Goal: Transaction & Acquisition: Purchase product/service

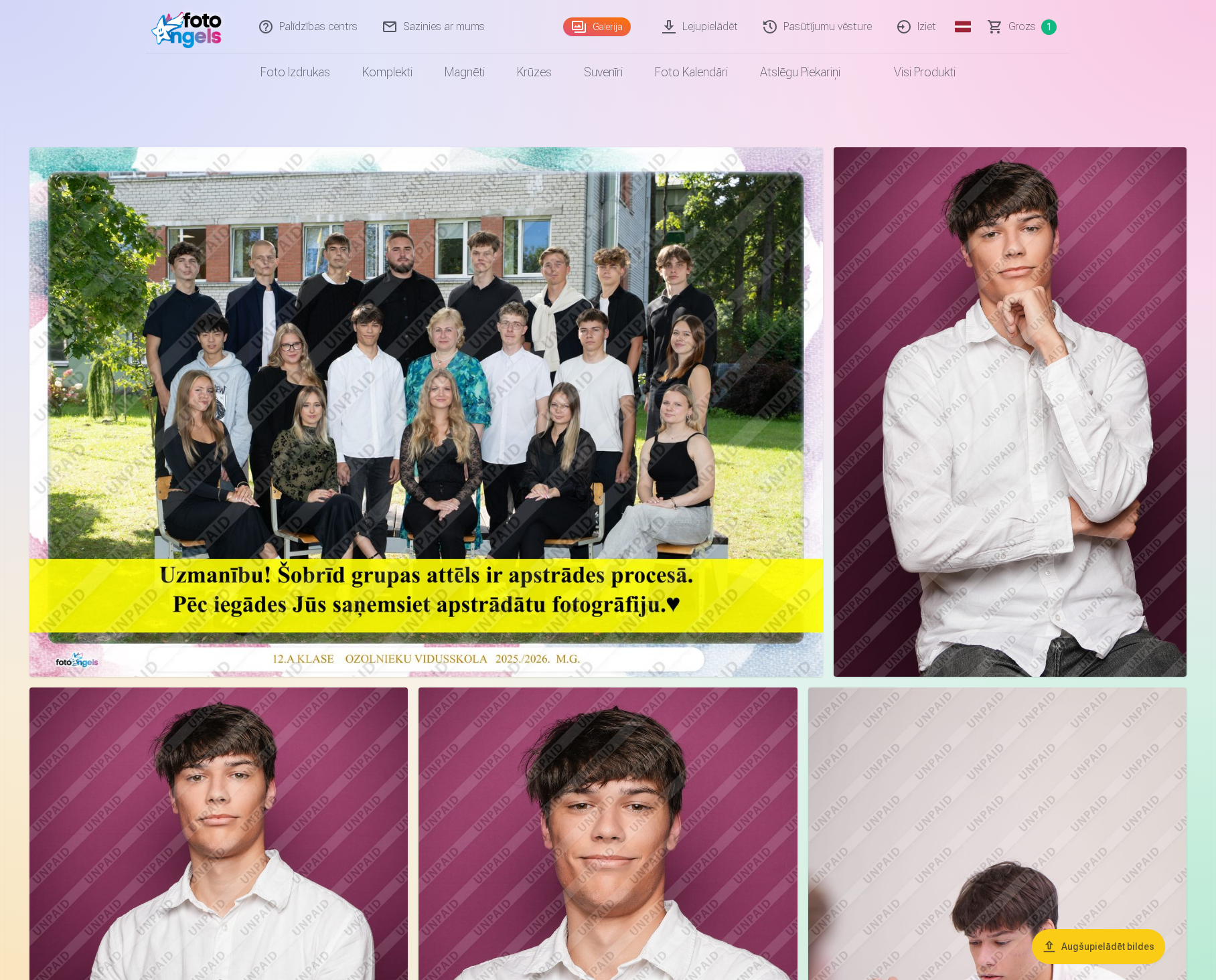
click at [1027, 27] on span "Grozs" at bounding box center [1022, 26] width 27 height 16
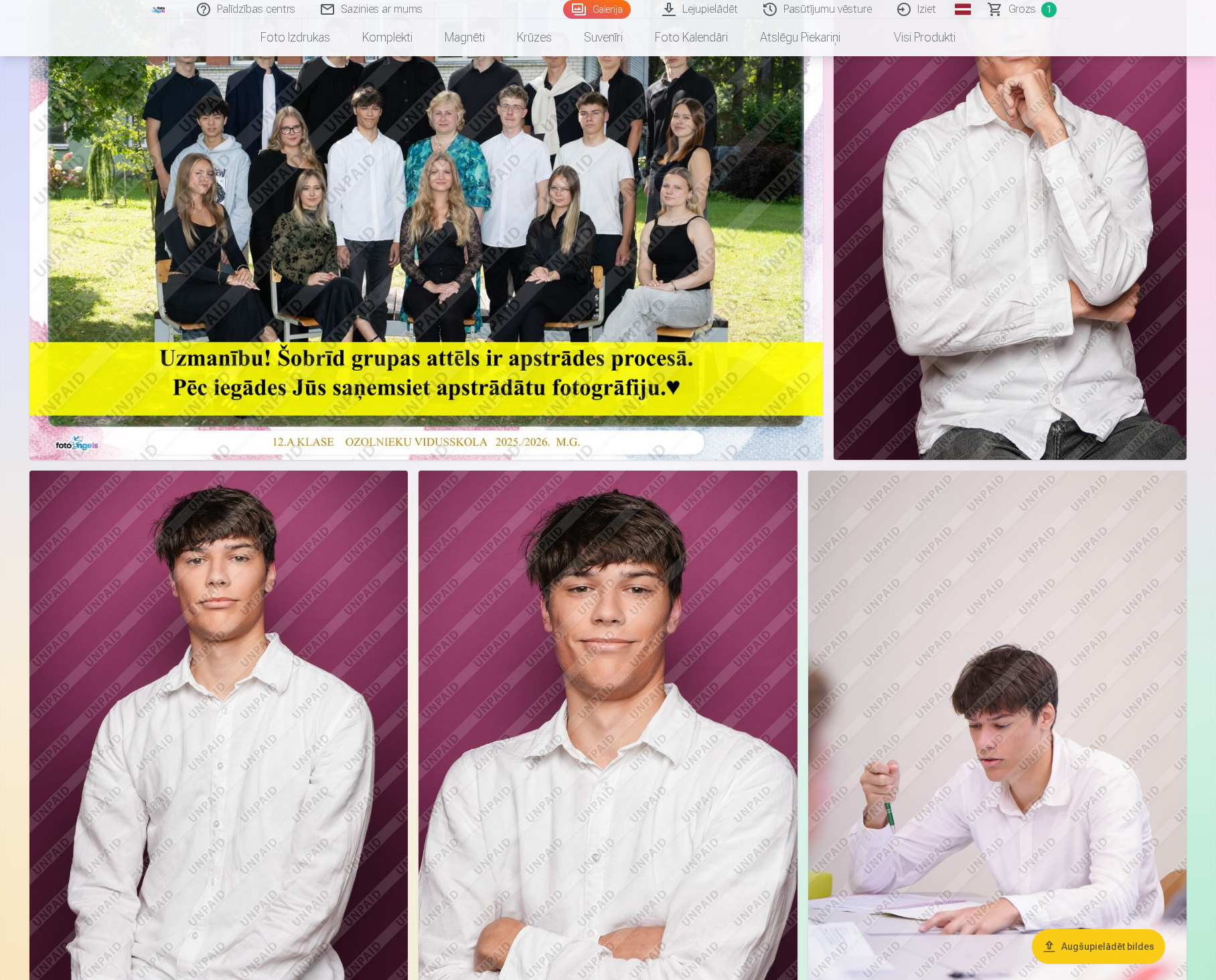
scroll to position [134, 0]
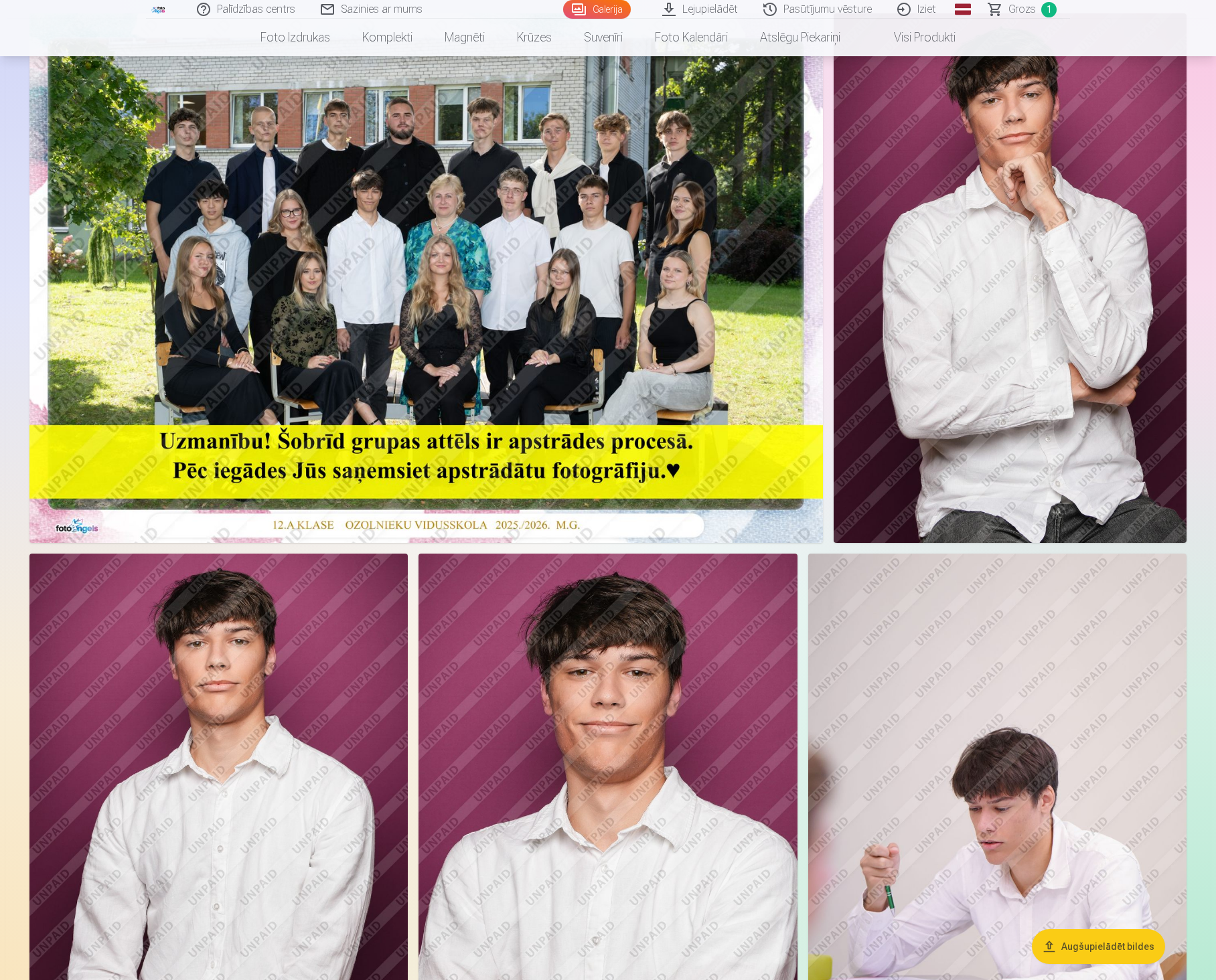
click at [651, 402] on img at bounding box center [426, 279] width 793 height 530
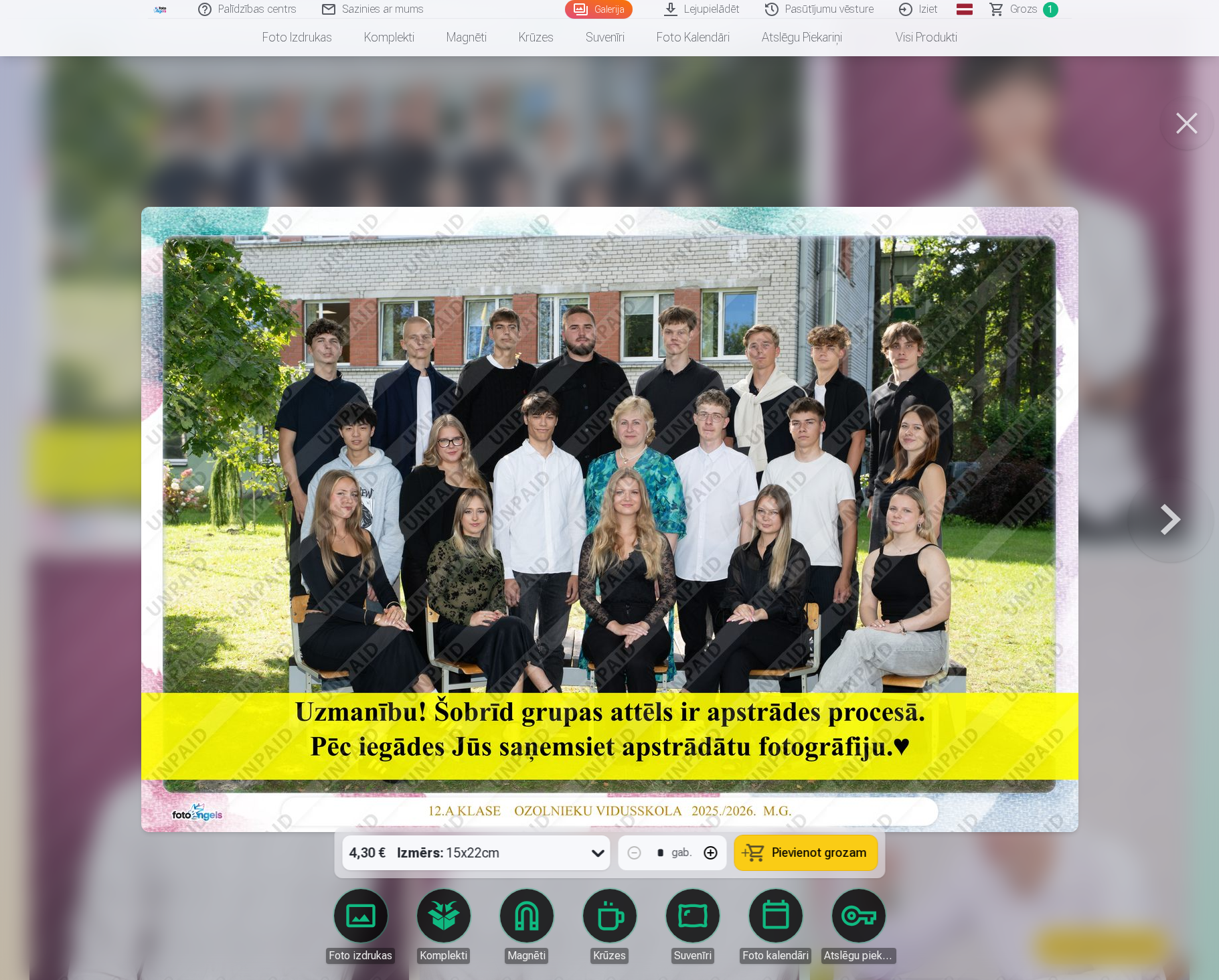
click at [832, 850] on span "Pievienot grozam" at bounding box center [820, 853] width 95 height 12
click at [1189, 128] on button at bounding box center [1187, 123] width 54 height 54
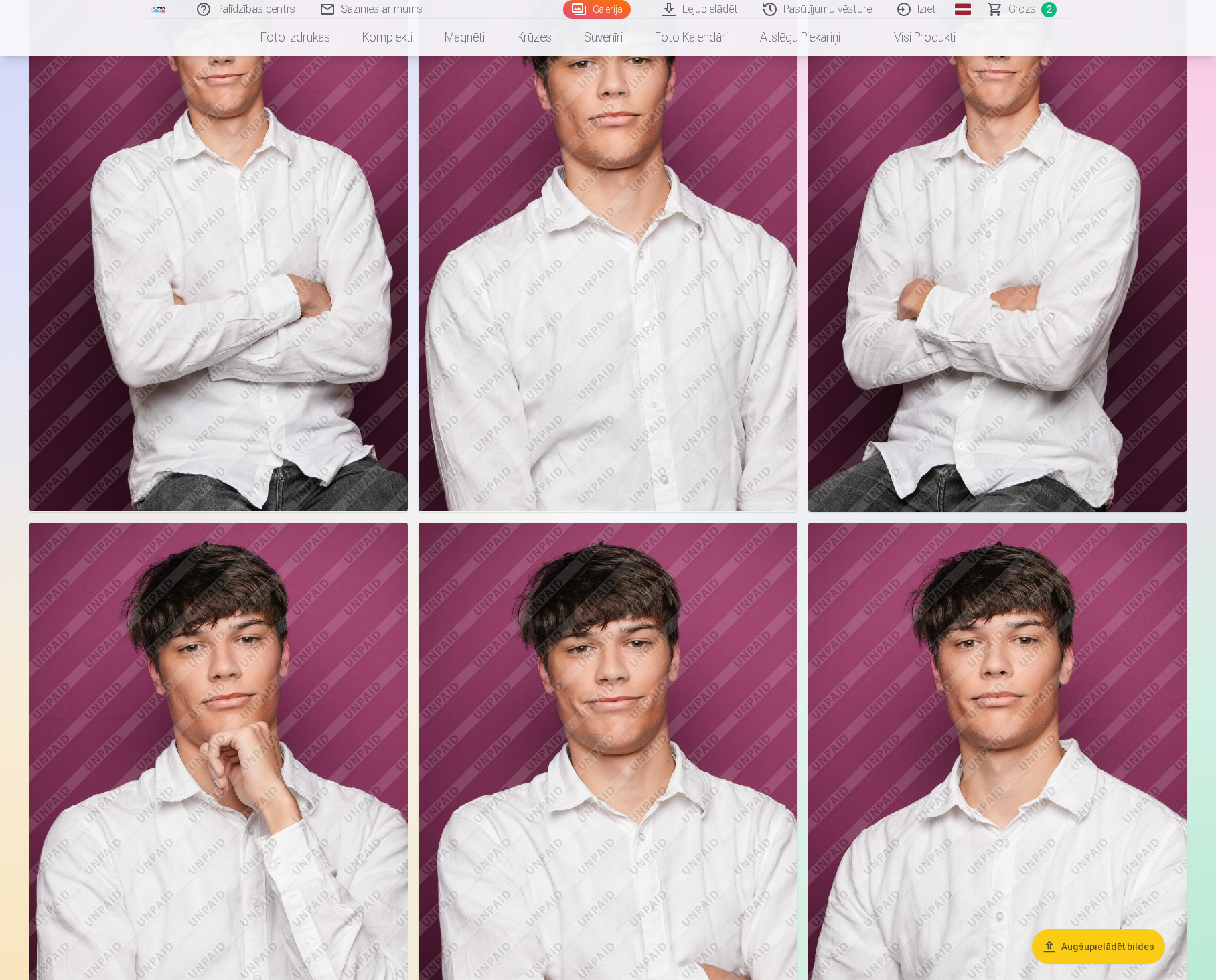
scroll to position [1339, 0]
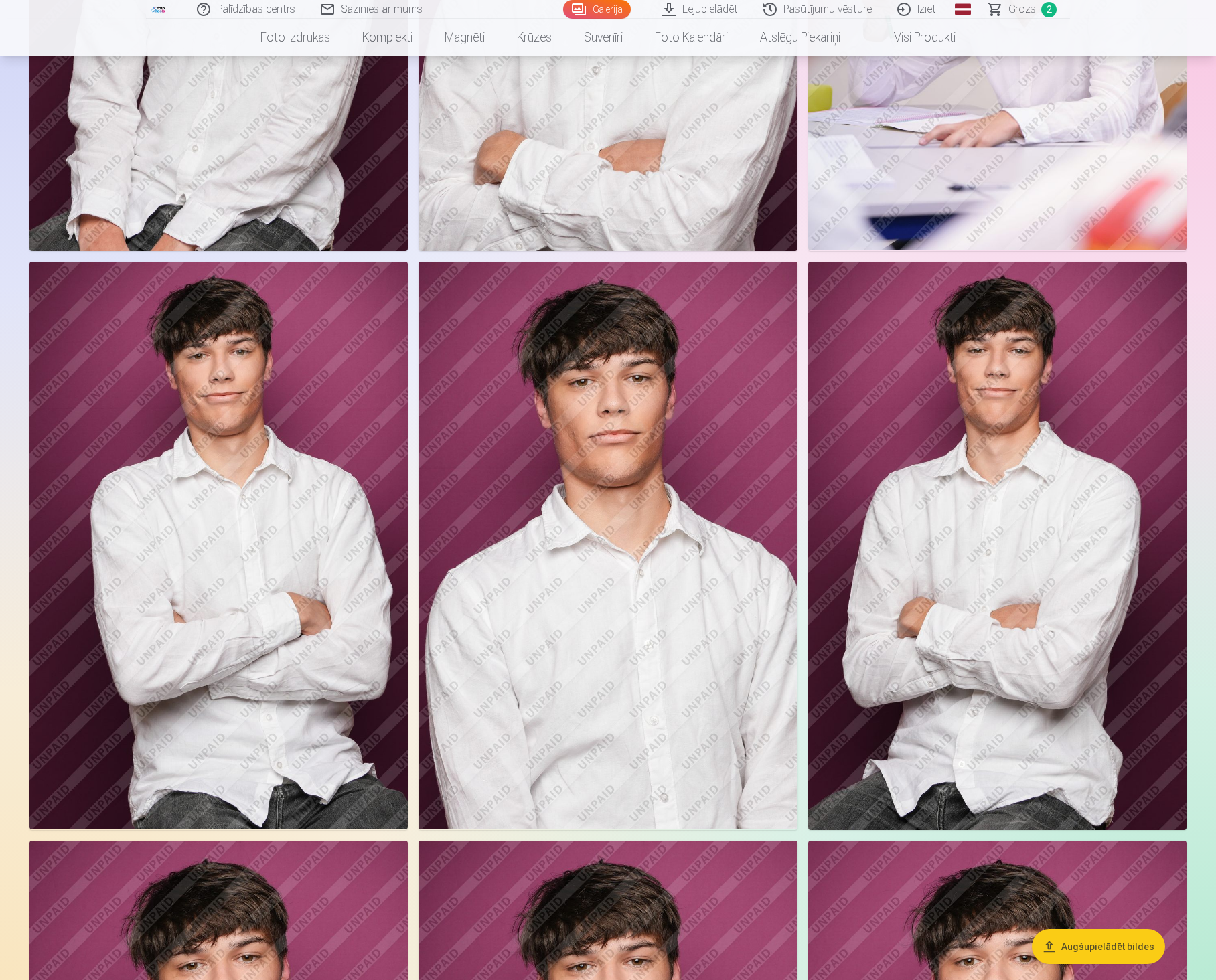
click at [963, 610] on img at bounding box center [996, 545] width 378 height 568
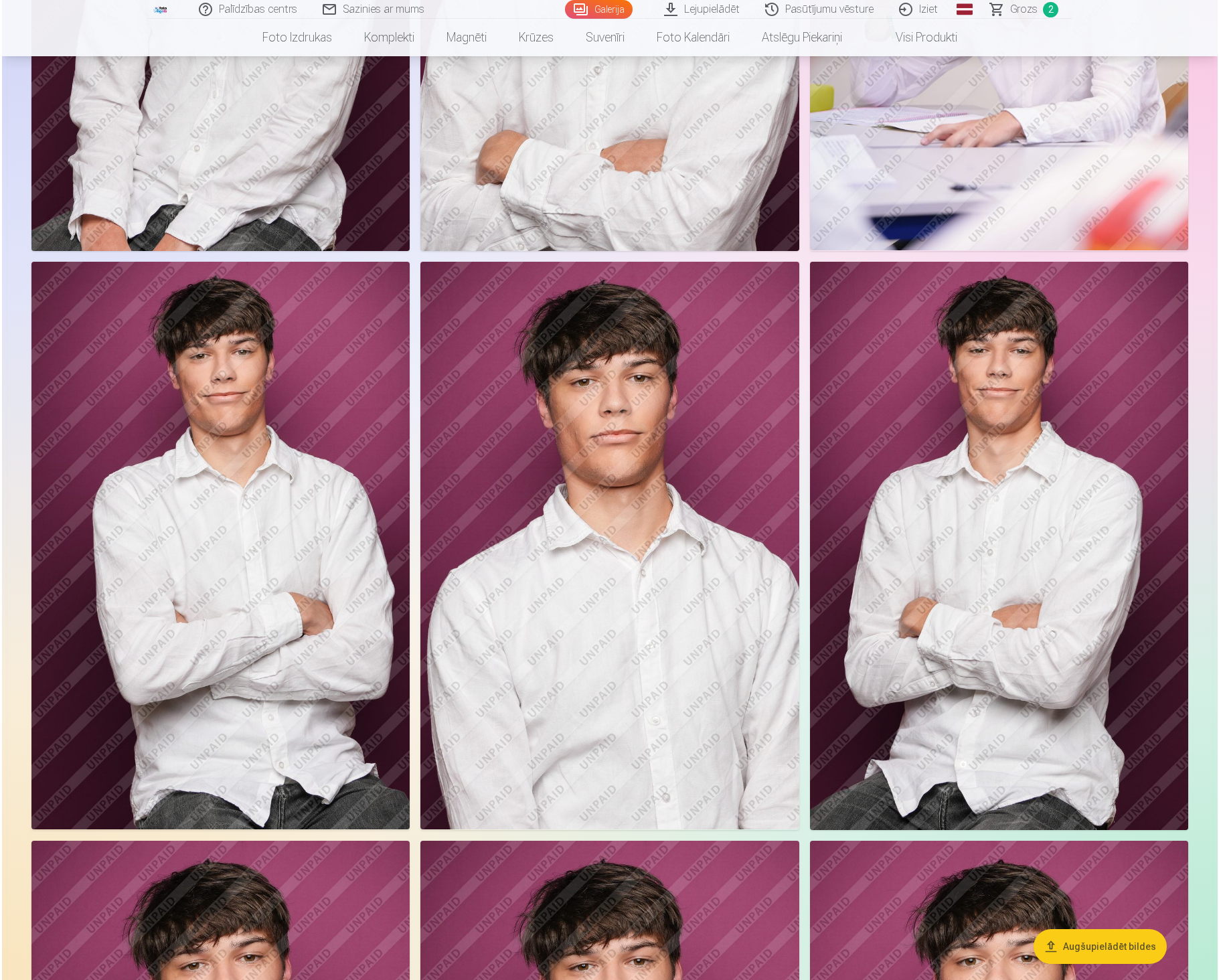
scroll to position [1005, 0]
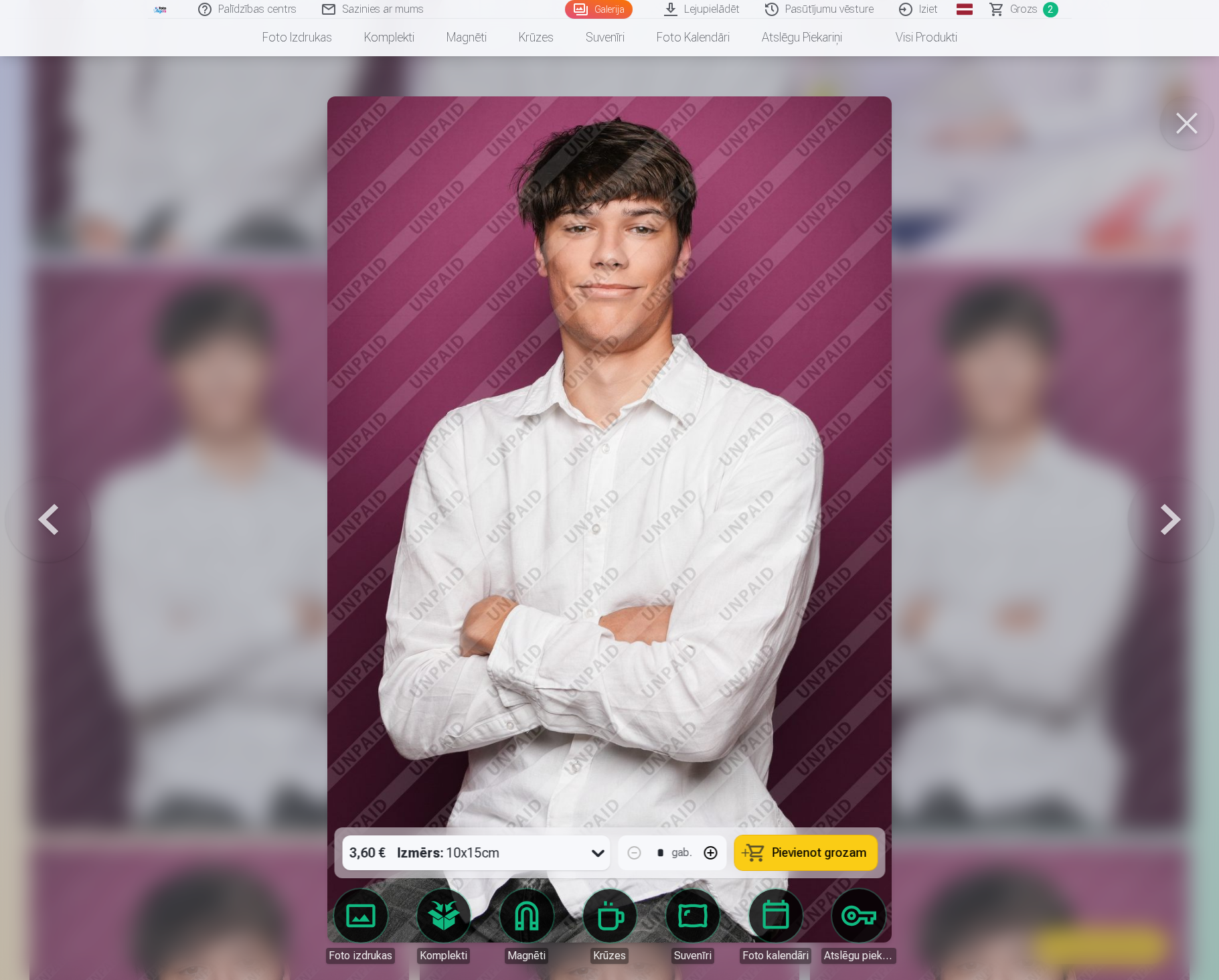
click at [806, 850] on span "Pievienot grozam" at bounding box center [820, 853] width 95 height 12
click at [1185, 121] on button at bounding box center [1187, 123] width 54 height 54
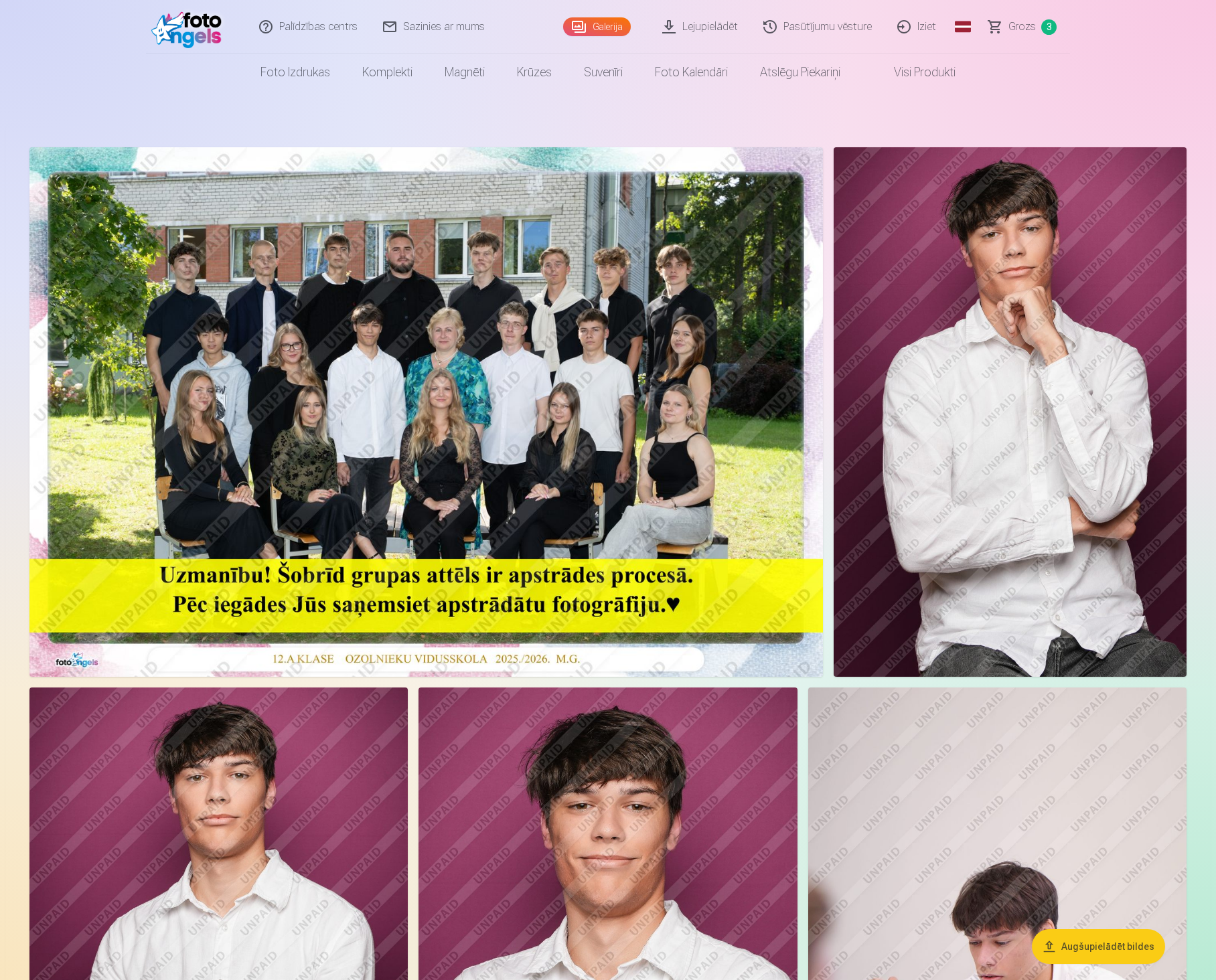
click at [1031, 30] on span "Grozs" at bounding box center [1022, 26] width 27 height 16
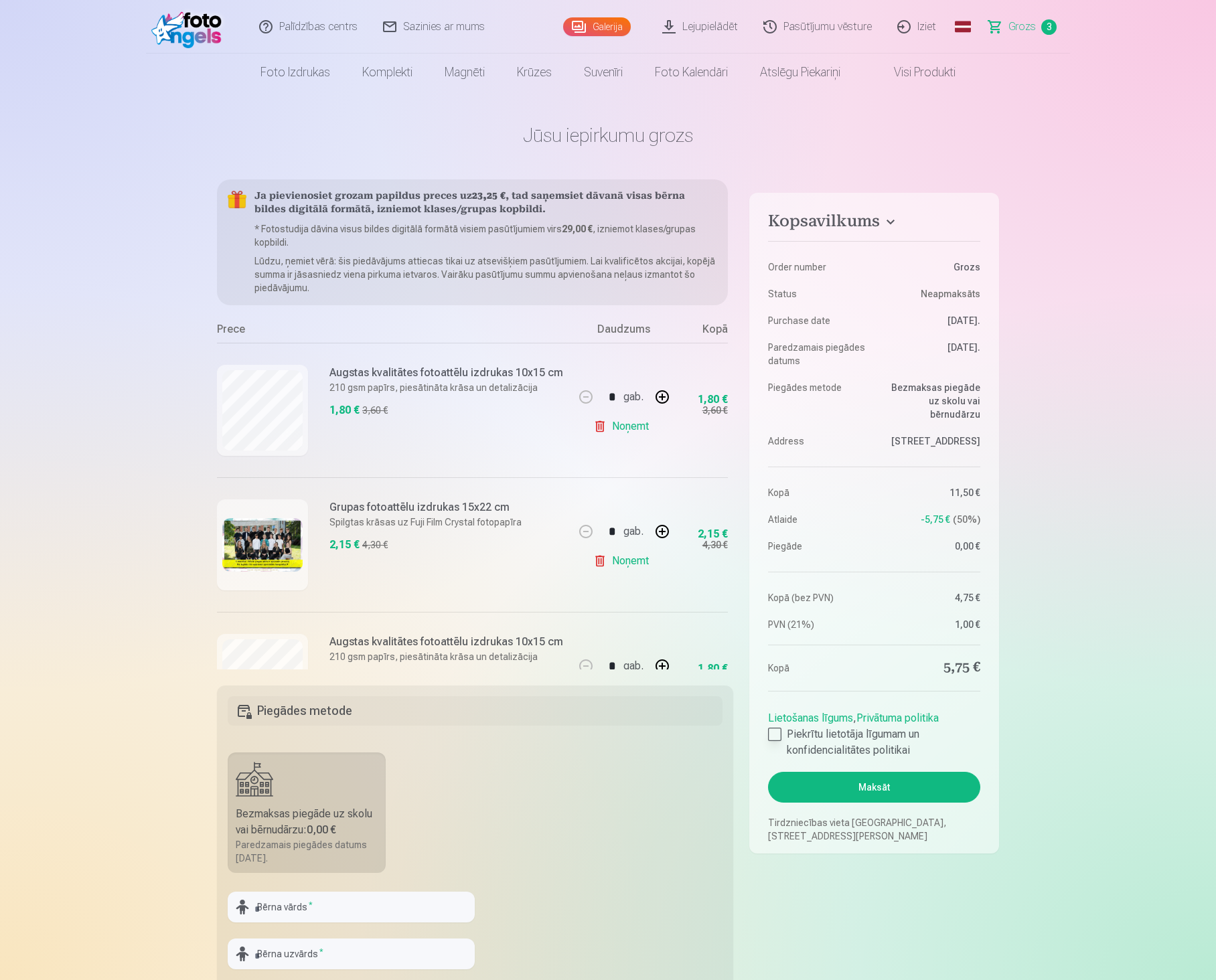
click at [775, 740] on div at bounding box center [775, 734] width 14 height 14
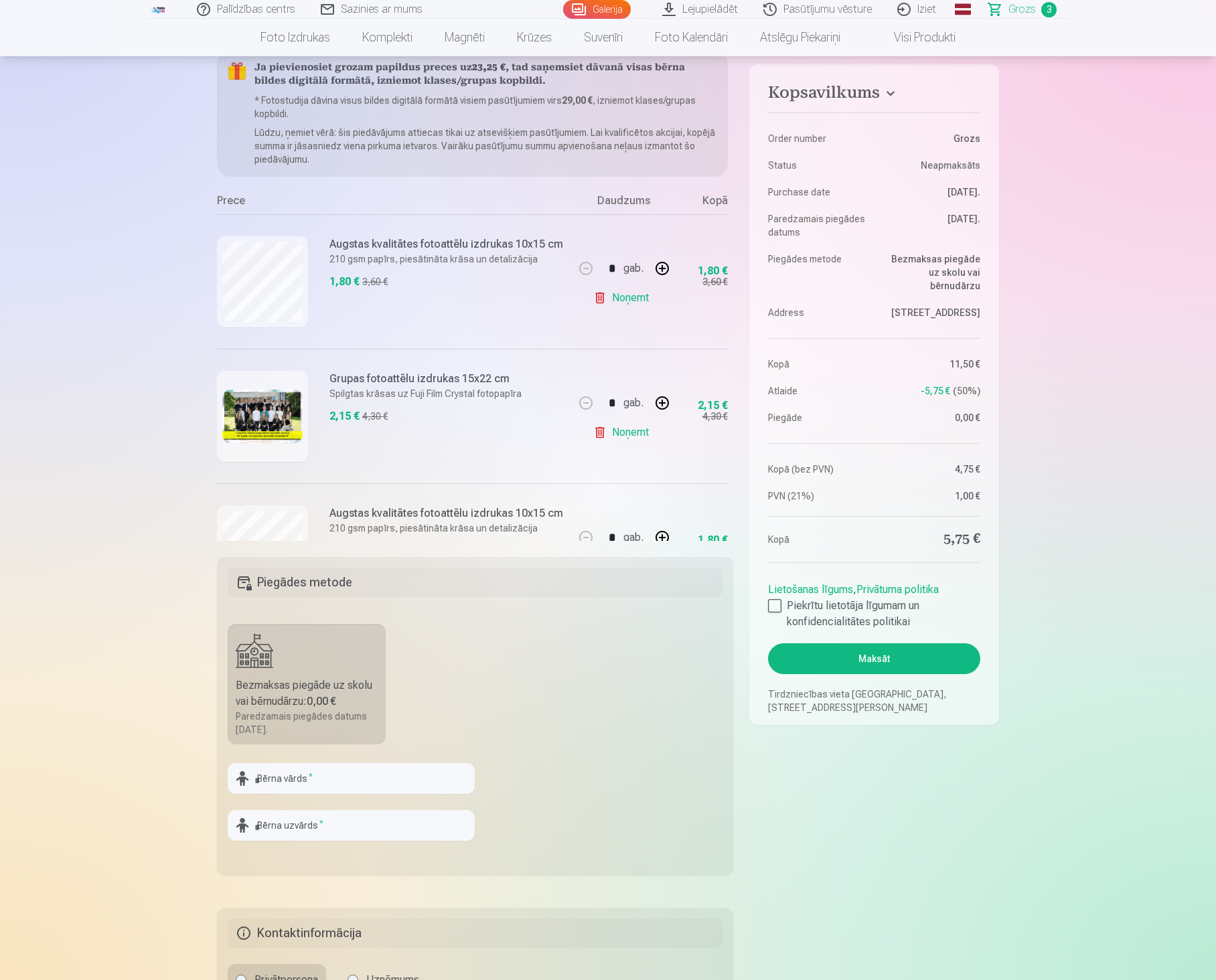
scroll to position [134, 0]
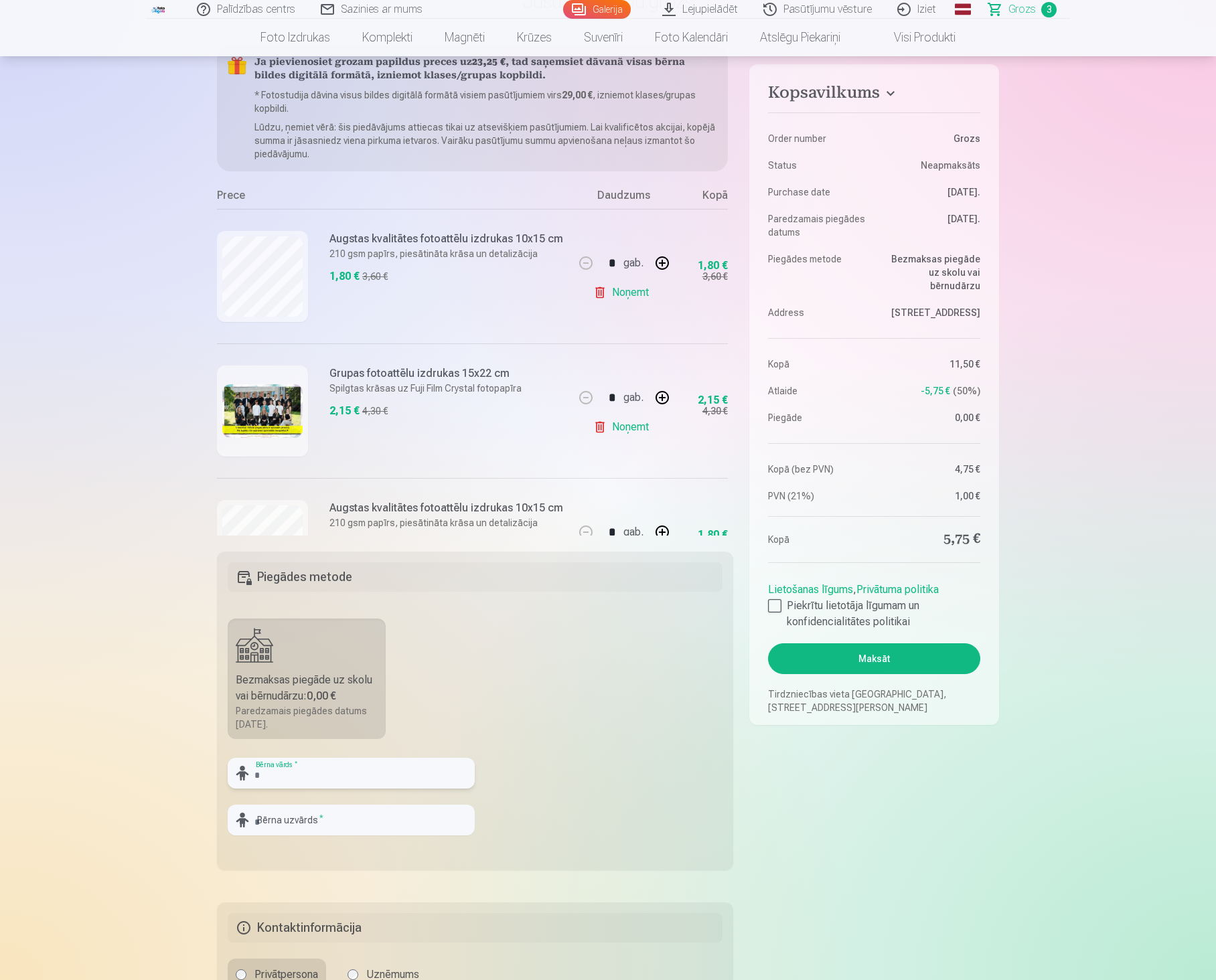
click at [296, 777] on input "text" at bounding box center [351, 773] width 247 height 31
type input "******"
click at [266, 816] on input "text" at bounding box center [351, 820] width 247 height 31
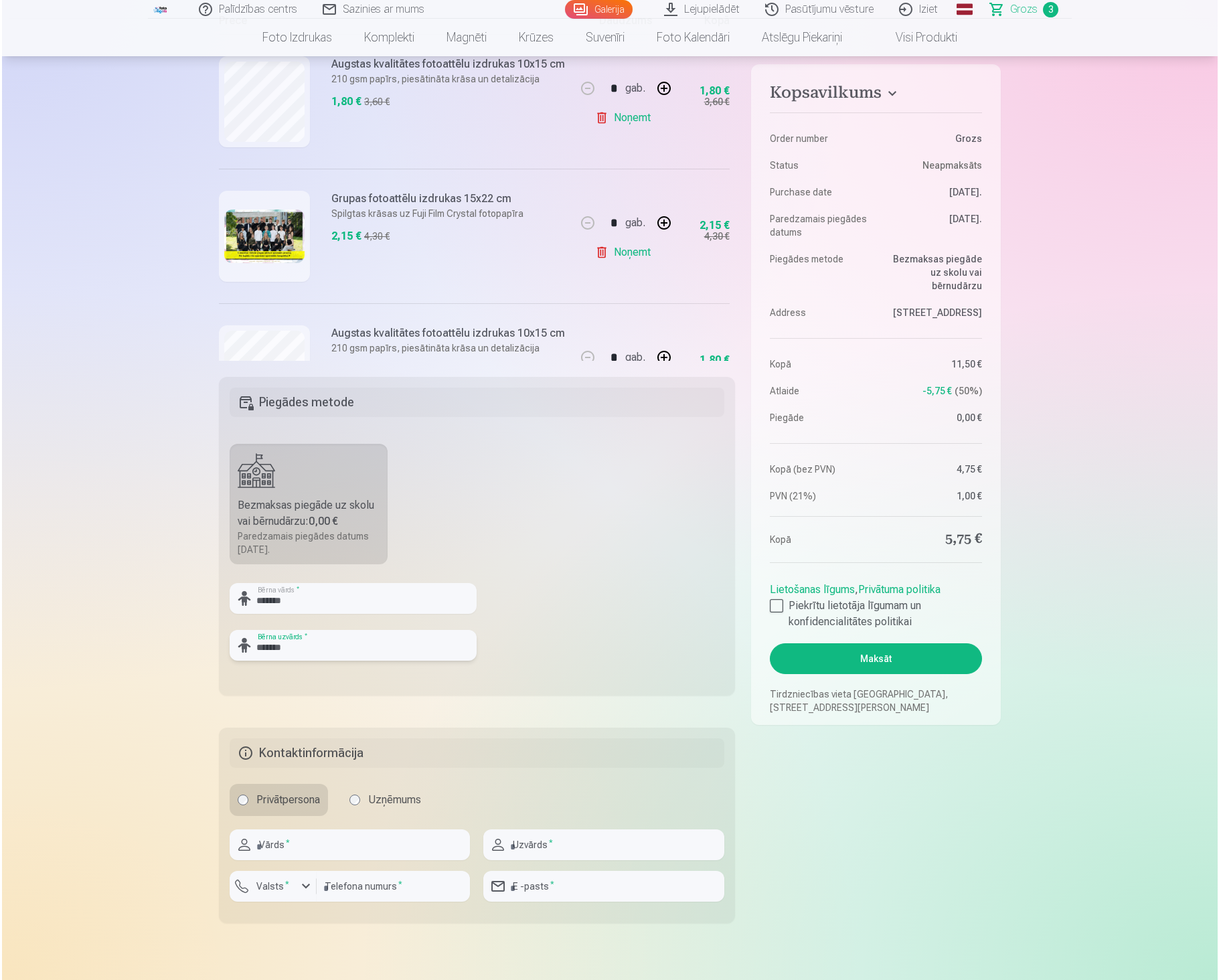
scroll to position [335, 0]
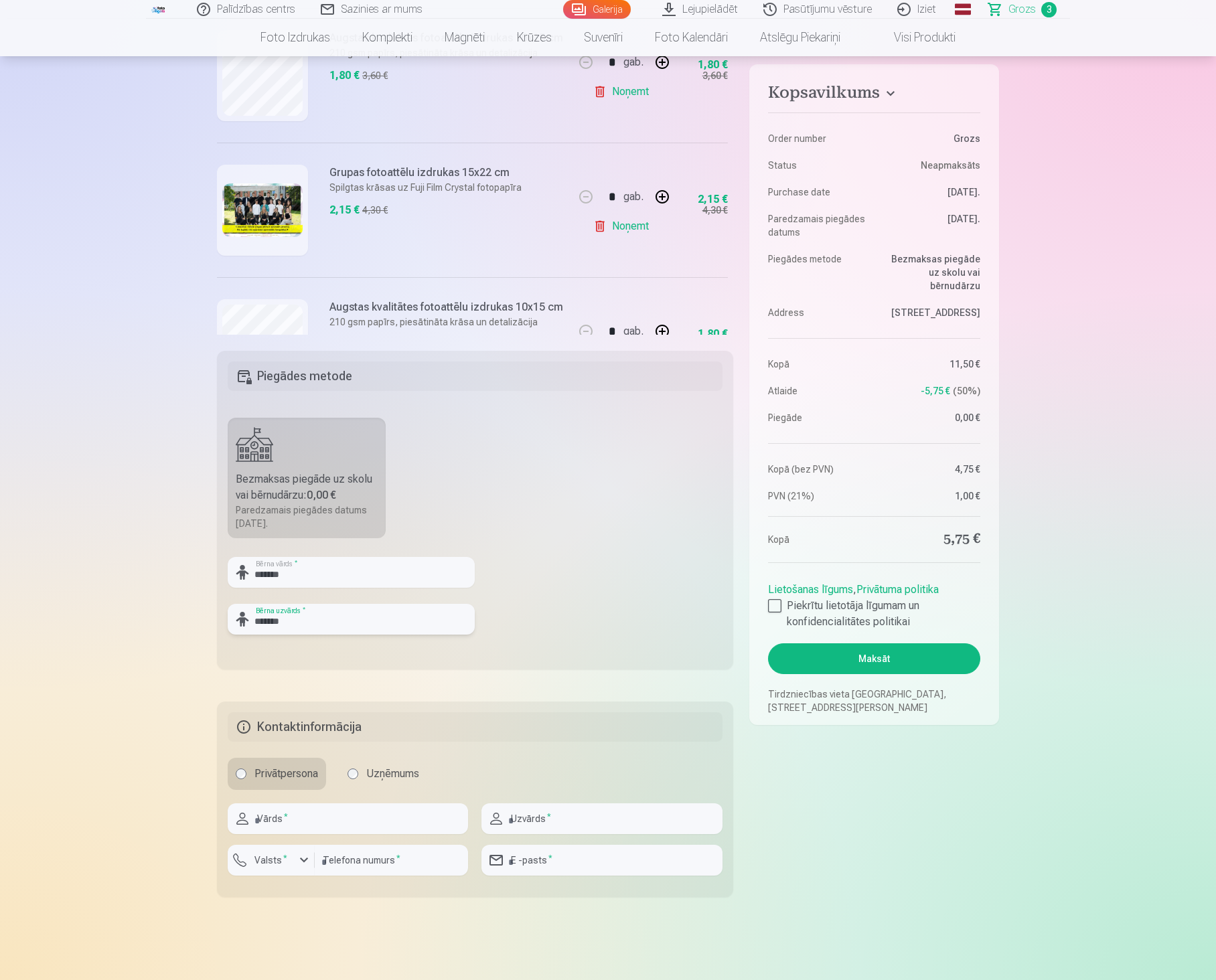
type input "*******"
click at [255, 780] on label "Privātpersona" at bounding box center [277, 773] width 98 height 32
click at [299, 824] on input "text" at bounding box center [348, 819] width 240 height 31
type input "*****"
click at [522, 824] on input "text" at bounding box center [601, 819] width 240 height 31
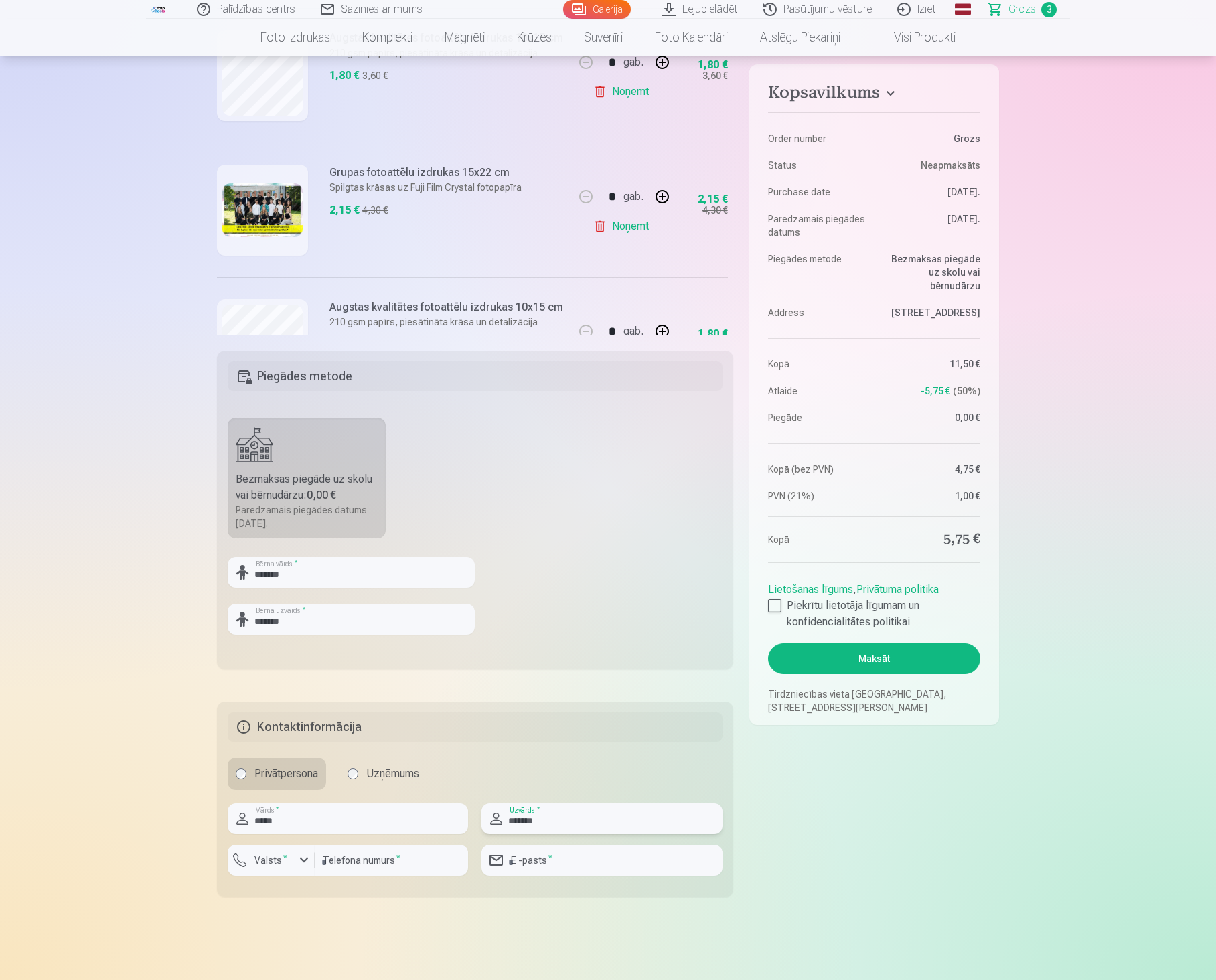
type input "*******"
click at [891, 659] on button "Maksāt" at bounding box center [874, 658] width 212 height 31
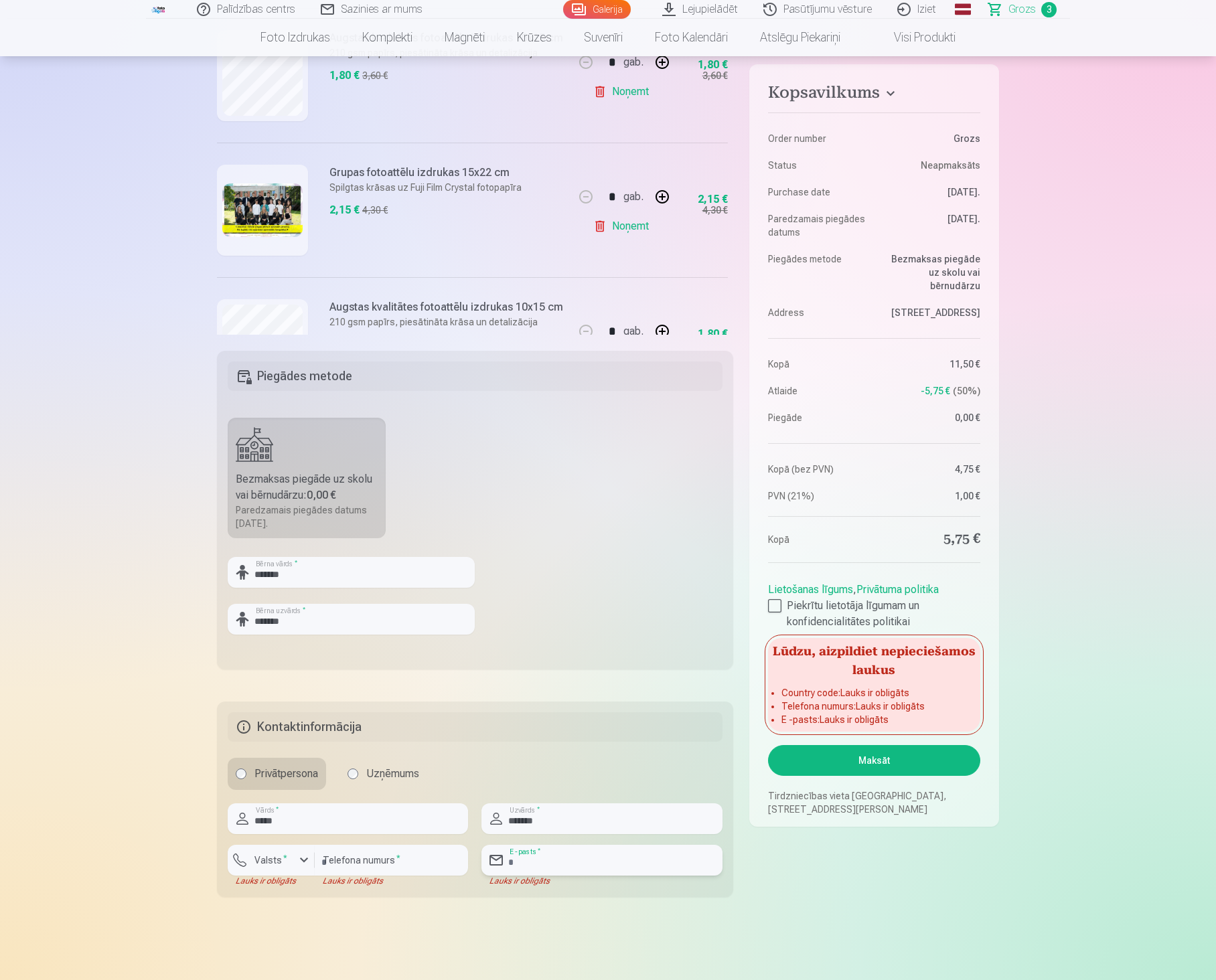
click at [557, 852] on input "email" at bounding box center [601, 860] width 240 height 31
type input "**********"
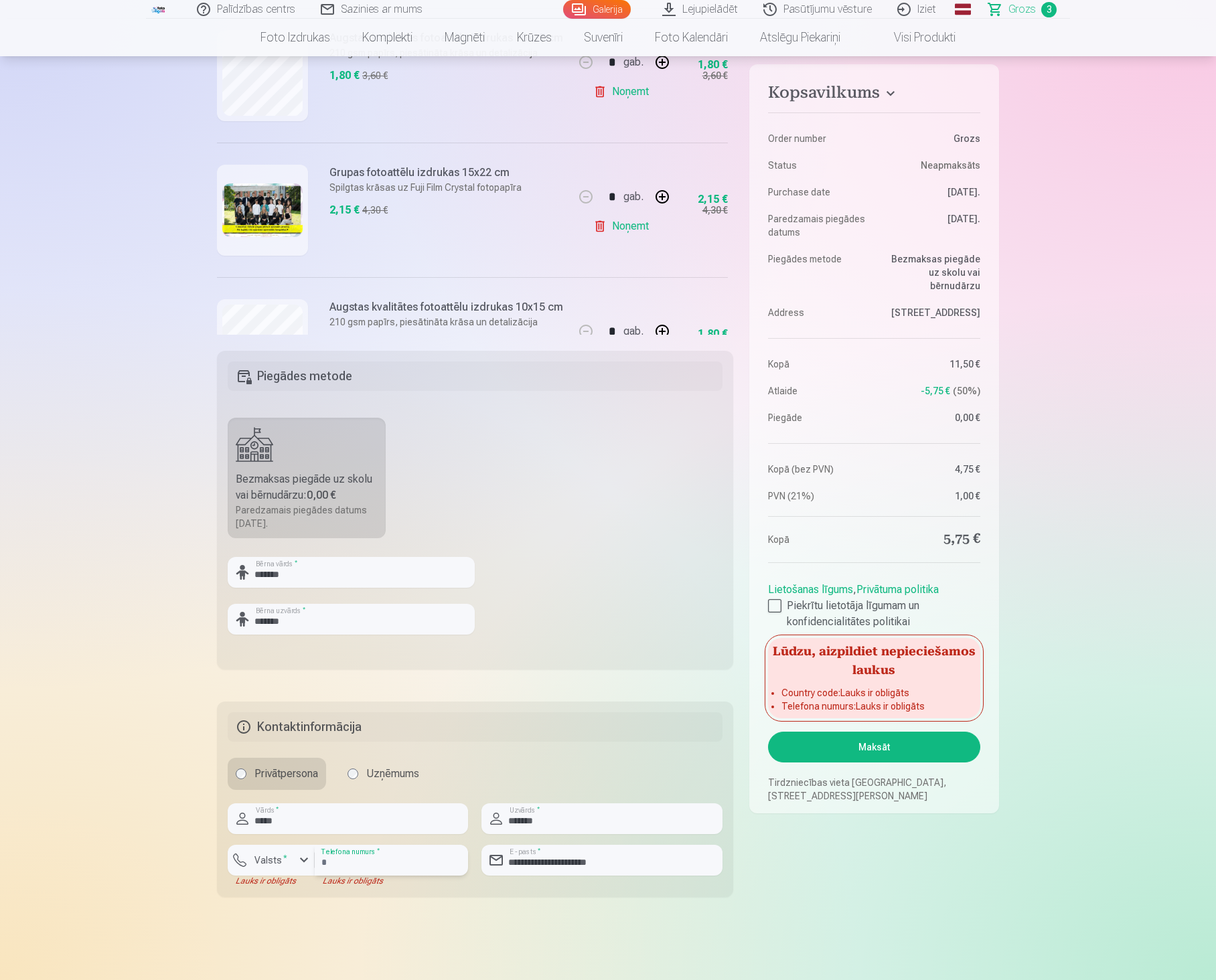
click at [346, 857] on input "number" at bounding box center [391, 860] width 153 height 31
type input "********"
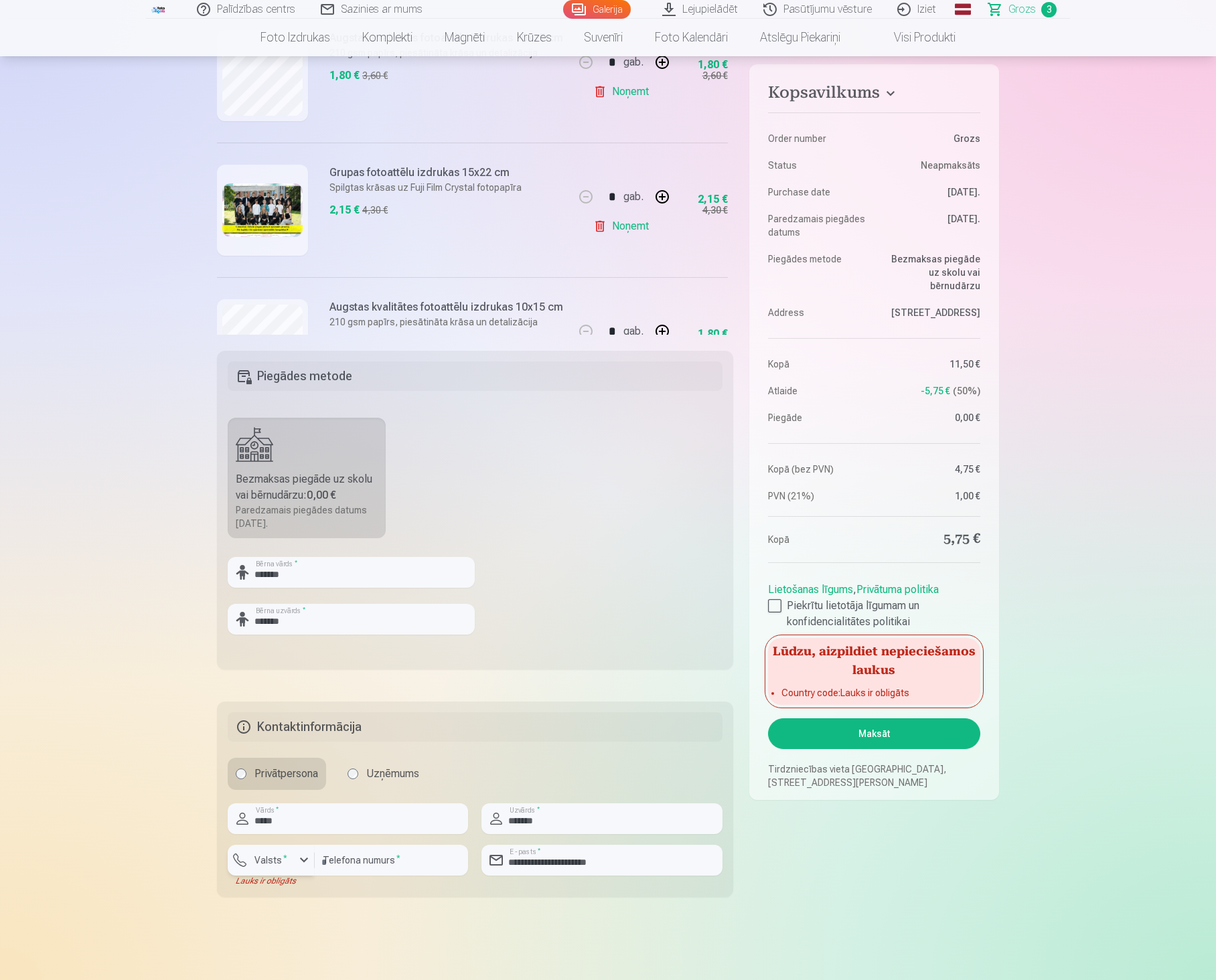
click at [278, 859] on label "Valsts *" at bounding box center [270, 861] width 43 height 14
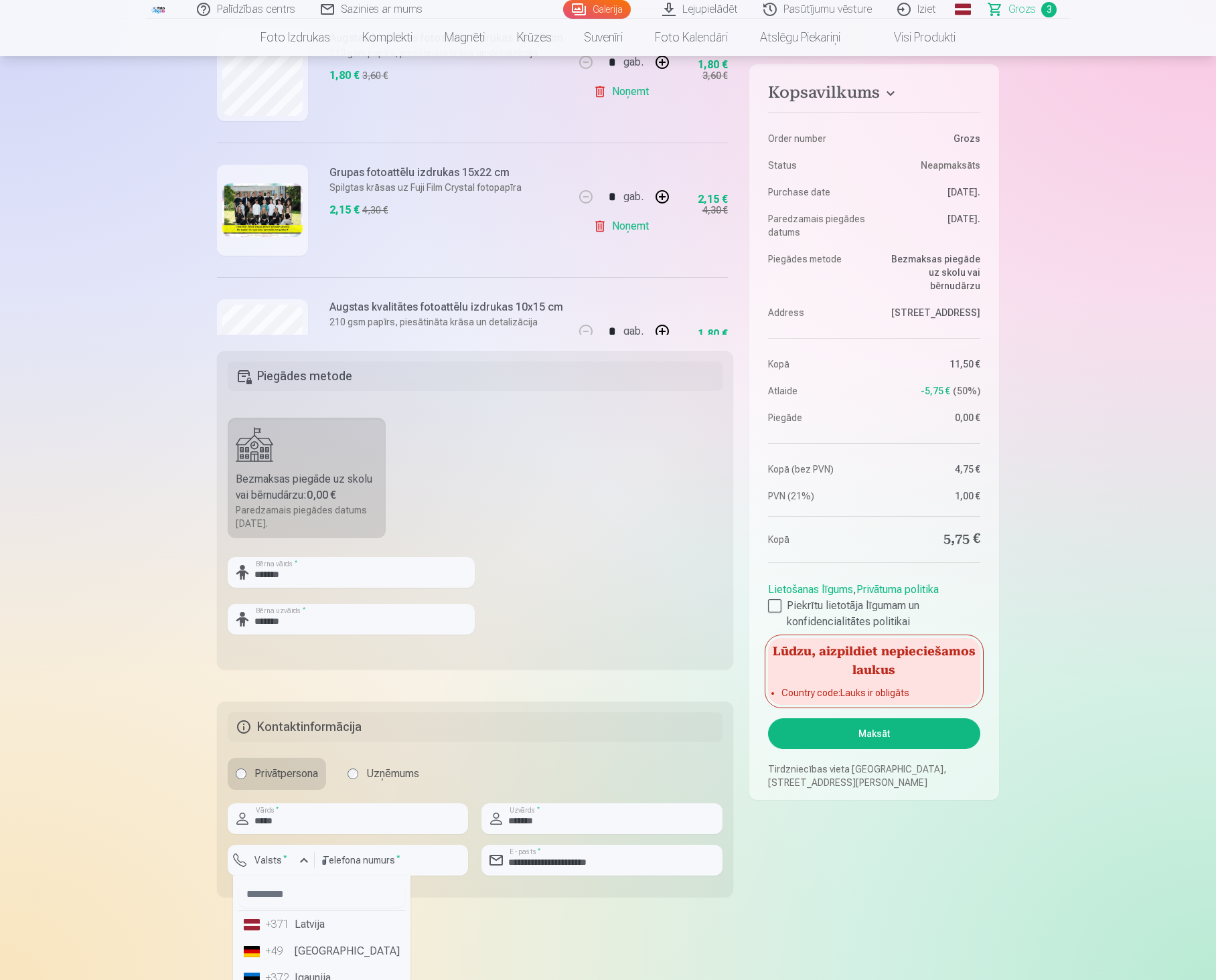
click at [304, 918] on li "+371 Latvija" at bounding box center [321, 924] width 167 height 27
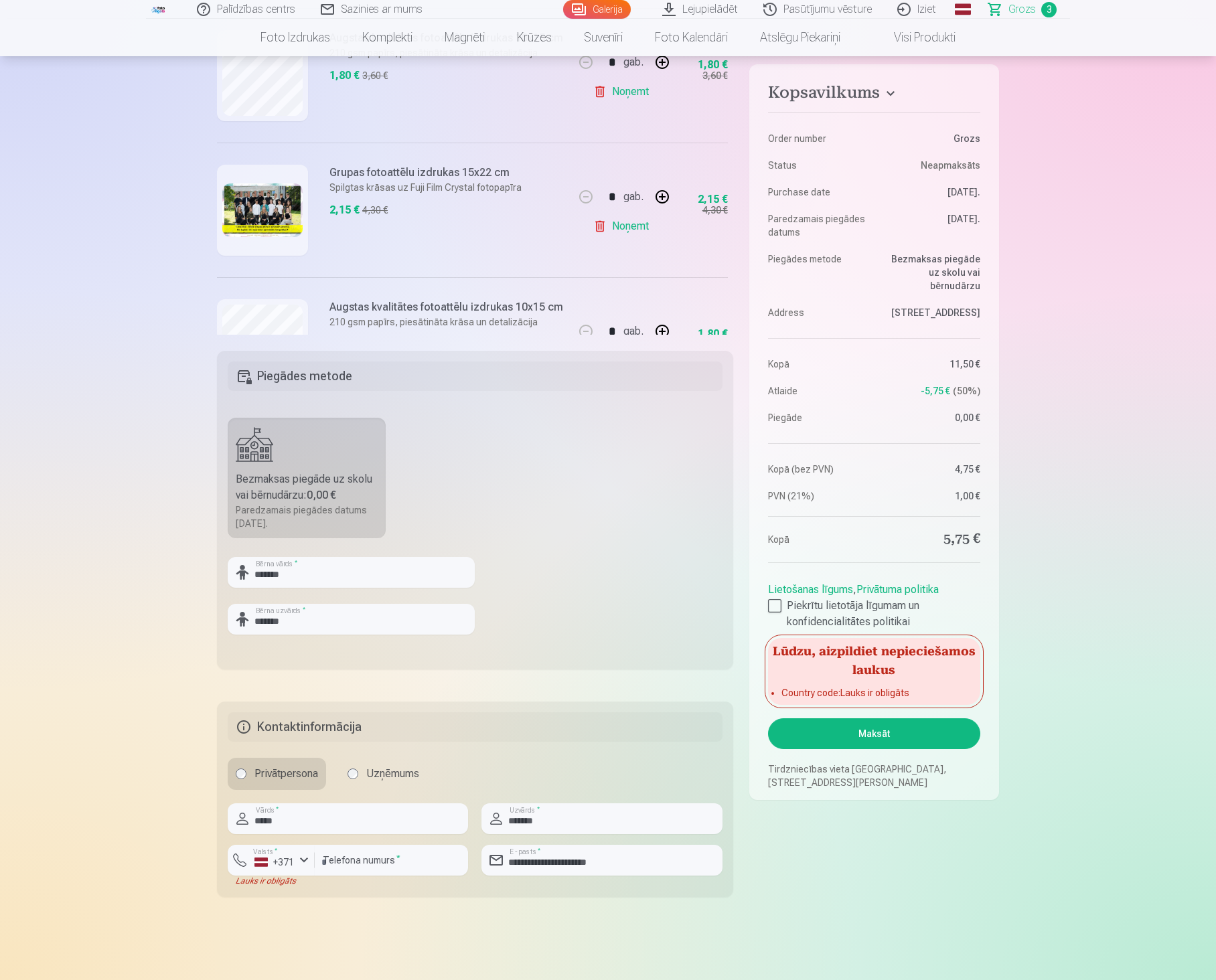
click at [882, 738] on button "Maksāt" at bounding box center [874, 734] width 212 height 31
